Goal: Task Accomplishment & Management: Manage account settings

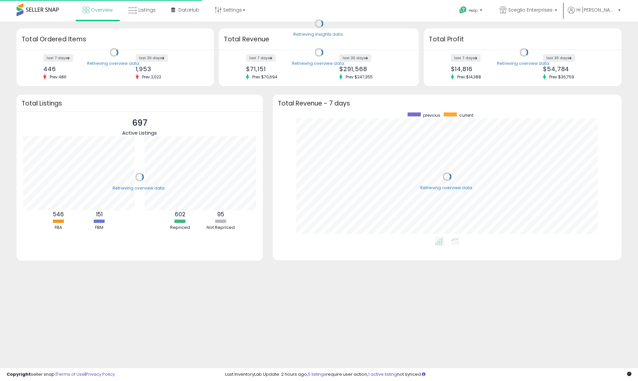
scroll to position [125, 336]
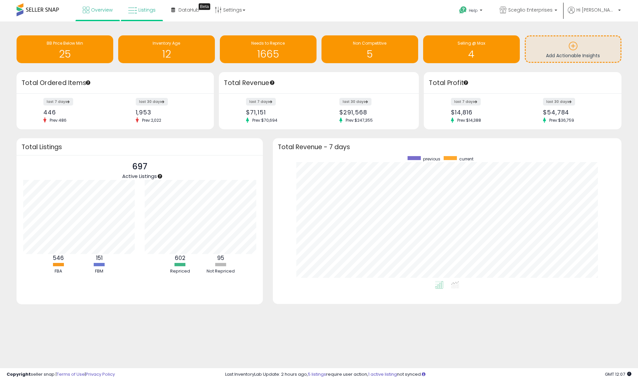
click at [138, 17] on link "Listings" at bounding box center [141, 10] width 37 height 20
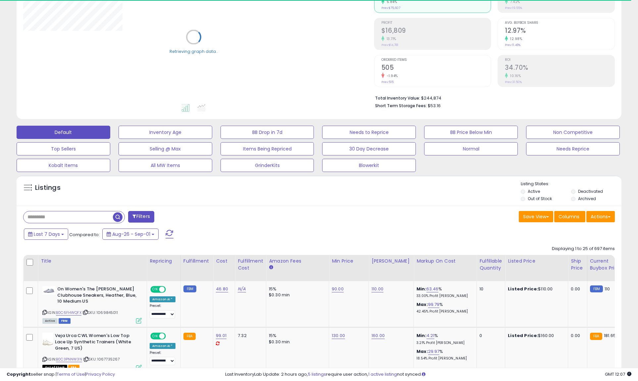
scroll to position [101, 0]
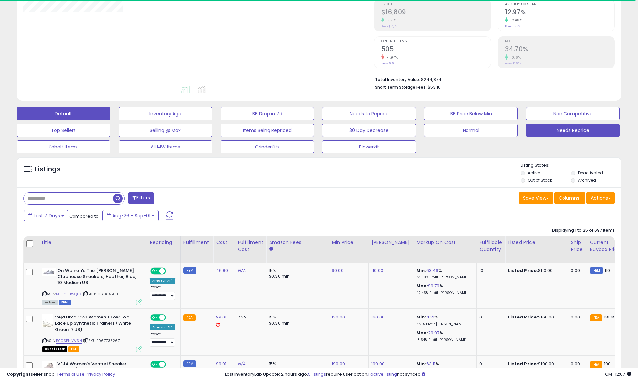
click at [549, 132] on button "Needs Reprice" at bounding box center [573, 130] width 94 height 13
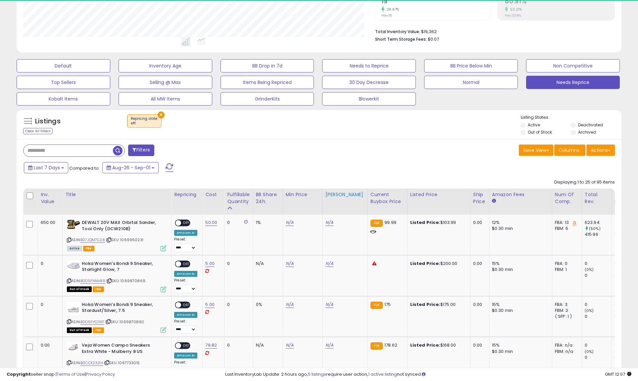
scroll to position [136, 351]
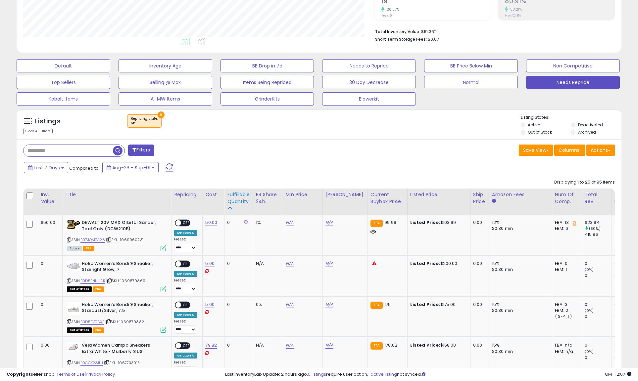
click at [234, 199] on div "Fulfillable Quantity" at bounding box center [238, 198] width 23 height 14
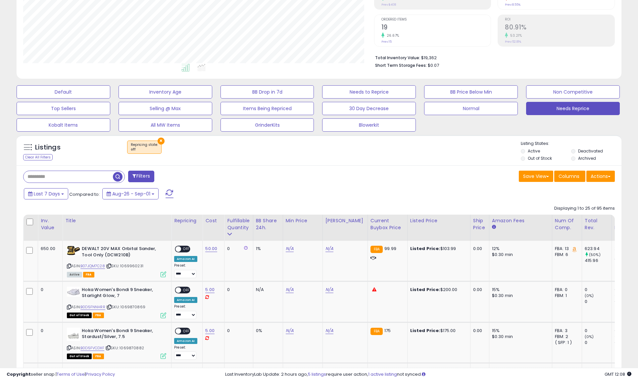
scroll to position [113, 0]
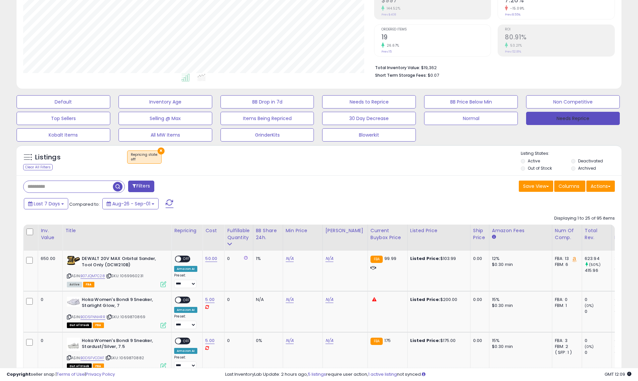
click at [579, 112] on button "Needs Reprice" at bounding box center [573, 118] width 94 height 13
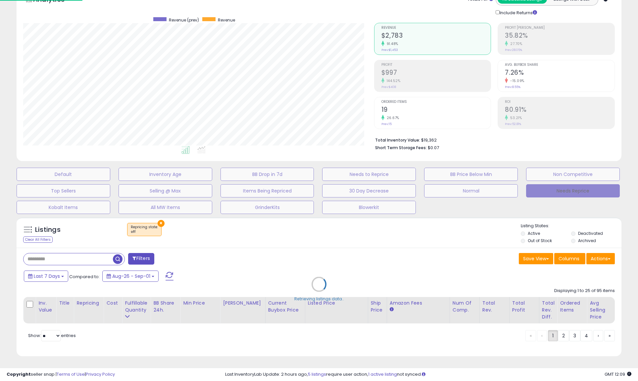
scroll to position [38, 0]
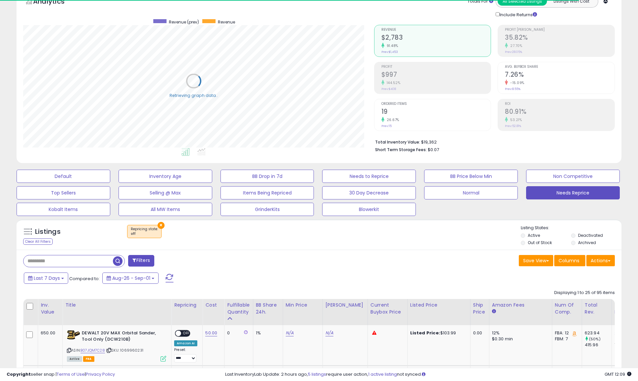
click at [158, 224] on button "×" at bounding box center [161, 225] width 7 height 7
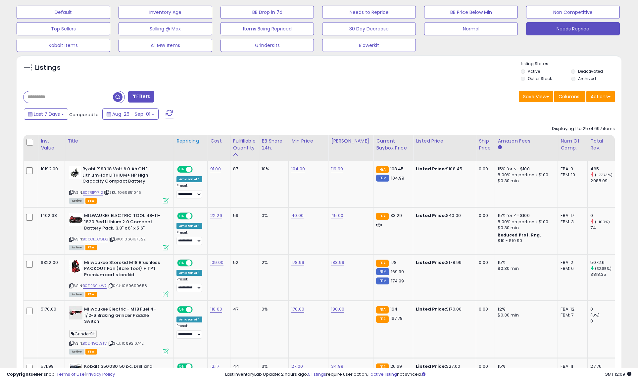
scroll to position [136, 351]
click at [70, 191] on icon at bounding box center [71, 193] width 4 height 4
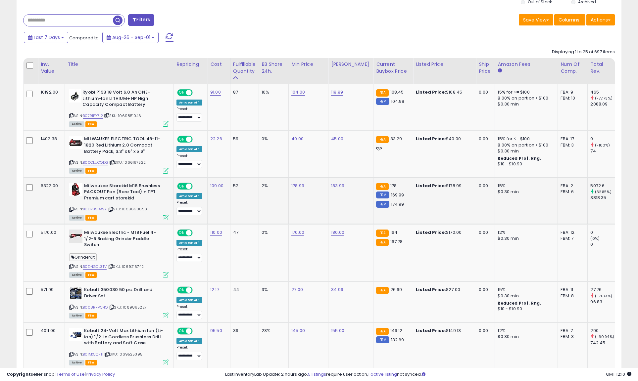
scroll to position [272, 0]
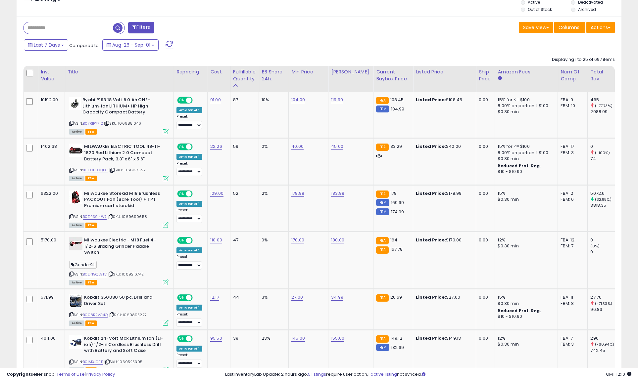
click at [401, 0] on div "Listings" at bounding box center [319, 3] width 605 height 23
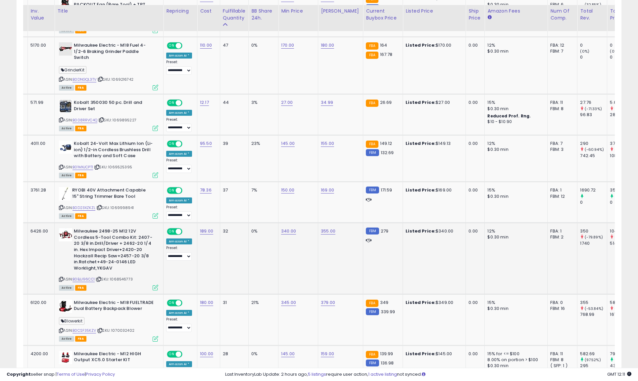
scroll to position [472, 0]
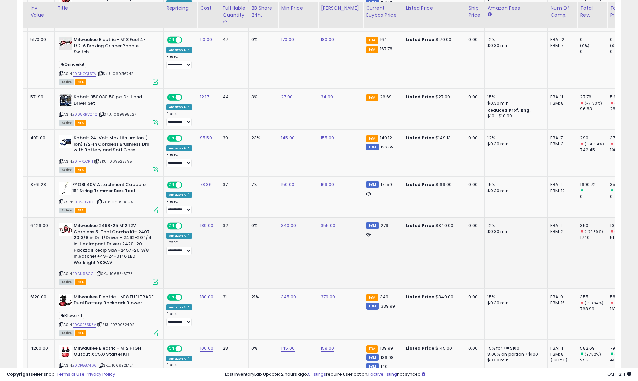
click at [92, 271] on link "B0BJJ96CC1" at bounding box center [84, 274] width 22 height 6
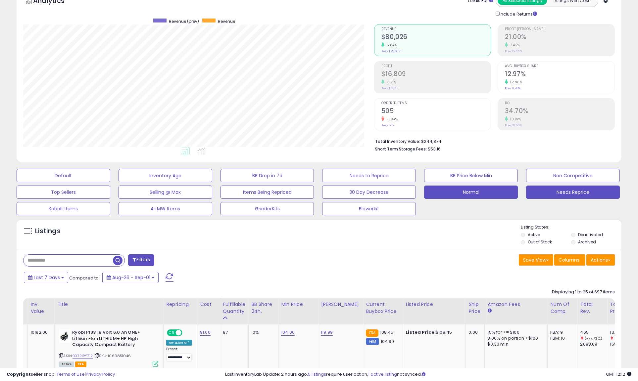
scroll to position [48, 0]
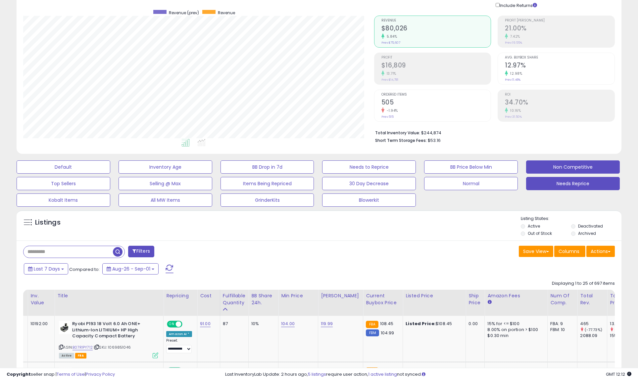
click at [545, 169] on button "Non Competitive" at bounding box center [573, 167] width 94 height 13
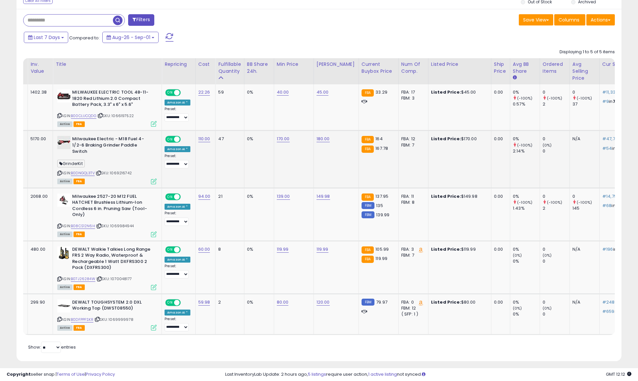
scroll to position [279, 0]
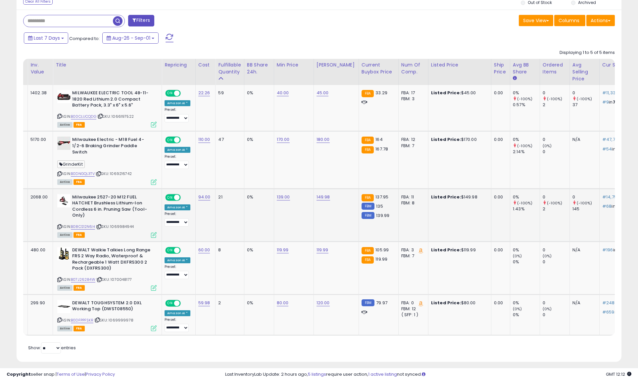
click at [279, 194] on link "139.00" at bounding box center [283, 197] width 13 height 7
click at [261, 177] on input "******" at bounding box center [265, 179] width 59 height 11
type input "***"
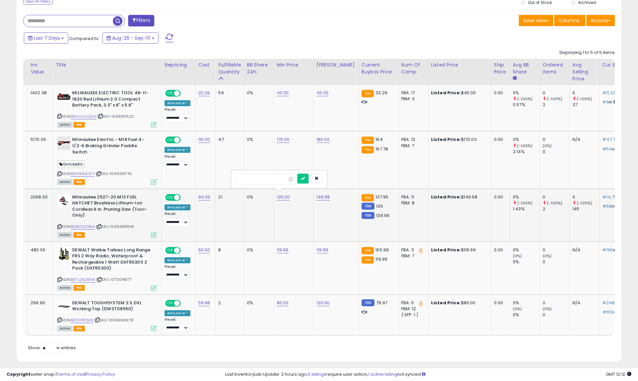
click at [308, 177] on button "submit" at bounding box center [302, 179] width 11 height 10
click at [318, 194] on link "149.98" at bounding box center [324, 197] width 14 height 7
click at [311, 181] on input "******" at bounding box center [305, 179] width 59 height 11
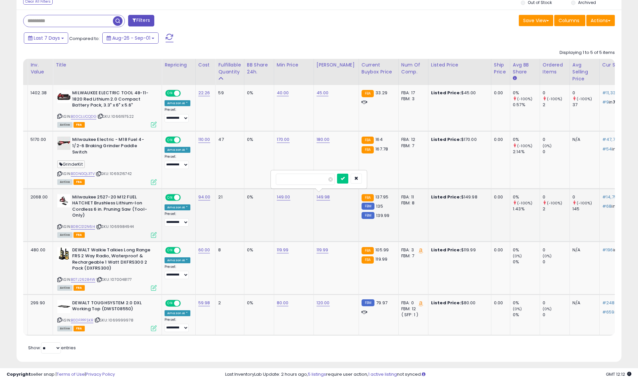
type input "***"
click at [348, 177] on button "submit" at bounding box center [342, 179] width 11 height 10
click at [75, 277] on link "B07J26284W" at bounding box center [83, 280] width 25 height 6
click at [58, 225] on icon at bounding box center [59, 227] width 4 height 4
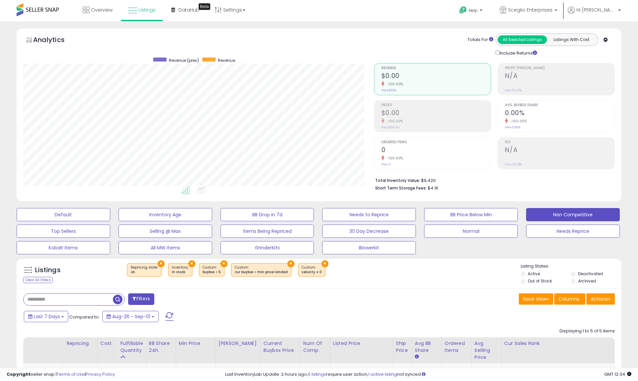
scroll to position [0, 0]
click at [46, 10] on span at bounding box center [38, 9] width 42 height 13
click at [26, 7] on span at bounding box center [38, 9] width 42 height 13
click at [16, 7] on div "Overview Listings Beta" at bounding box center [206, 14] width 422 height 28
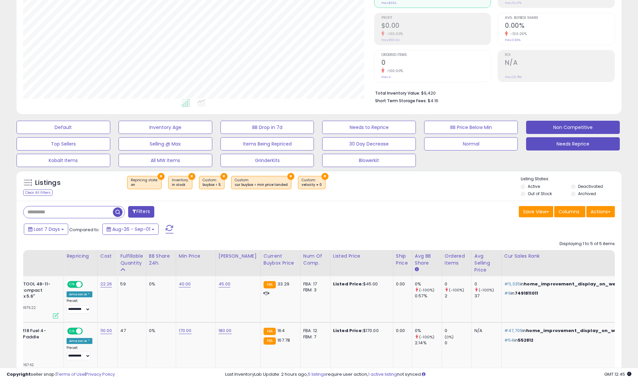
click at [552, 140] on button "Needs Reprice" at bounding box center [573, 143] width 94 height 13
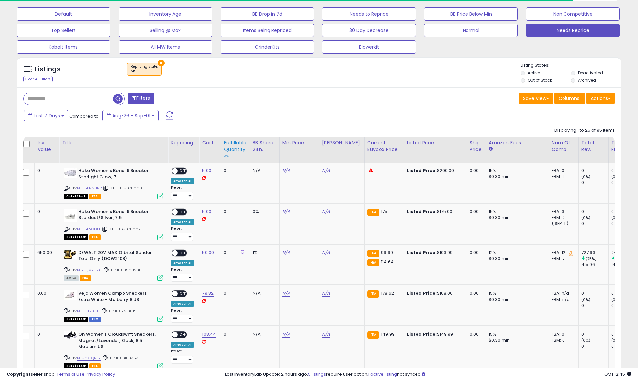
scroll to position [136, 351]
click at [238, 145] on div "Fulfillable Quantity" at bounding box center [235, 146] width 23 height 14
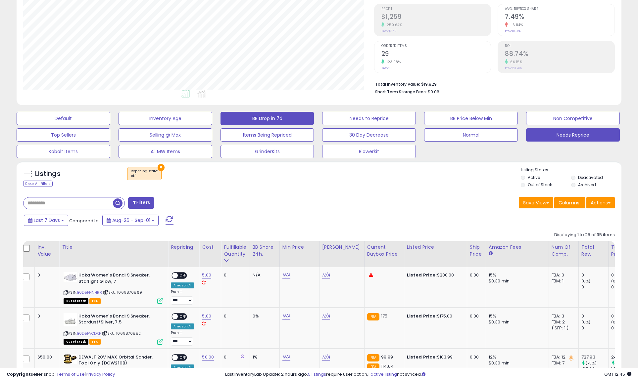
scroll to position [97, 0]
